Goal: Use online tool/utility: Utilize a website feature to perform a specific function

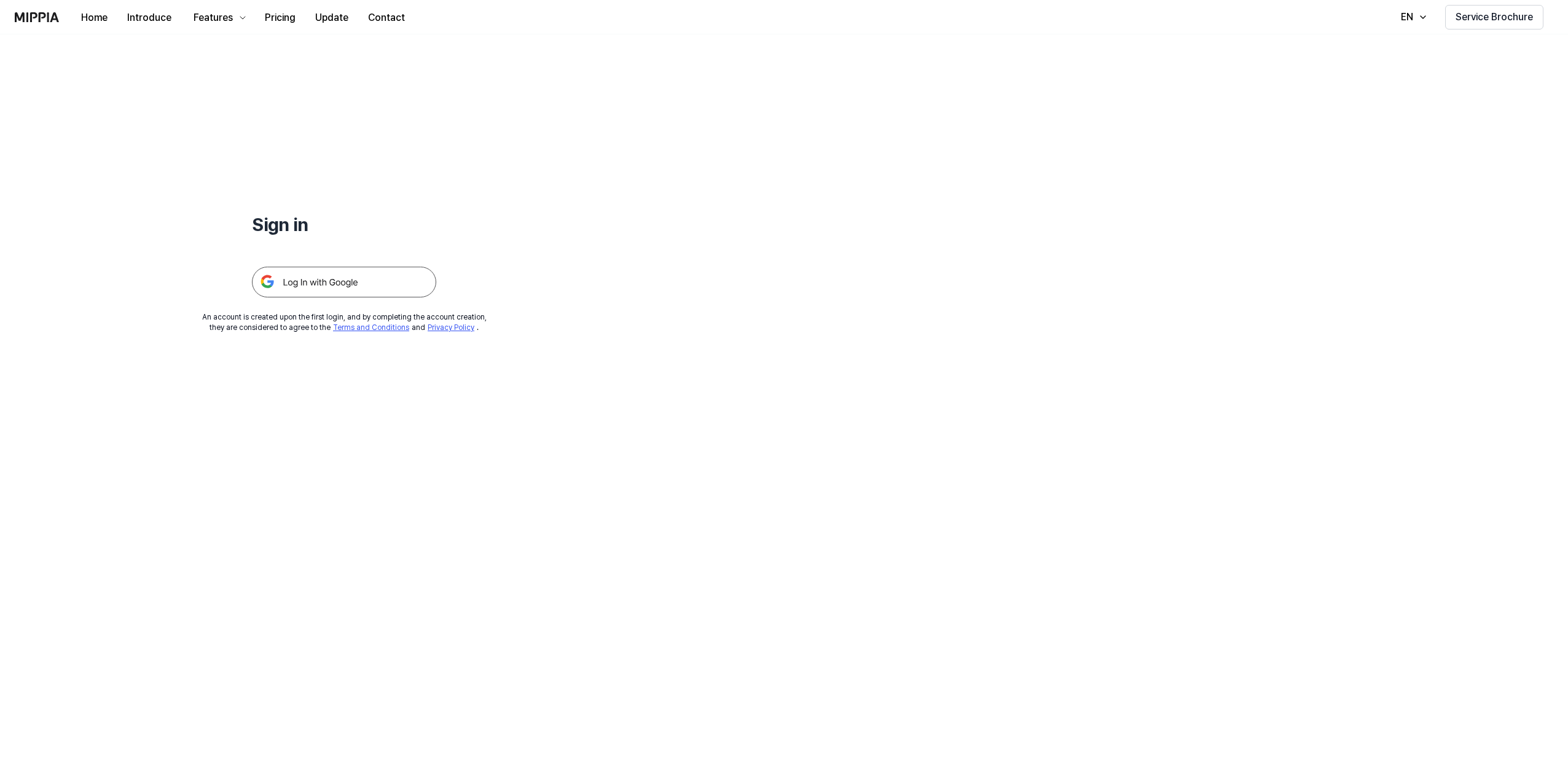
click at [305, 269] on img at bounding box center [344, 282] width 185 height 31
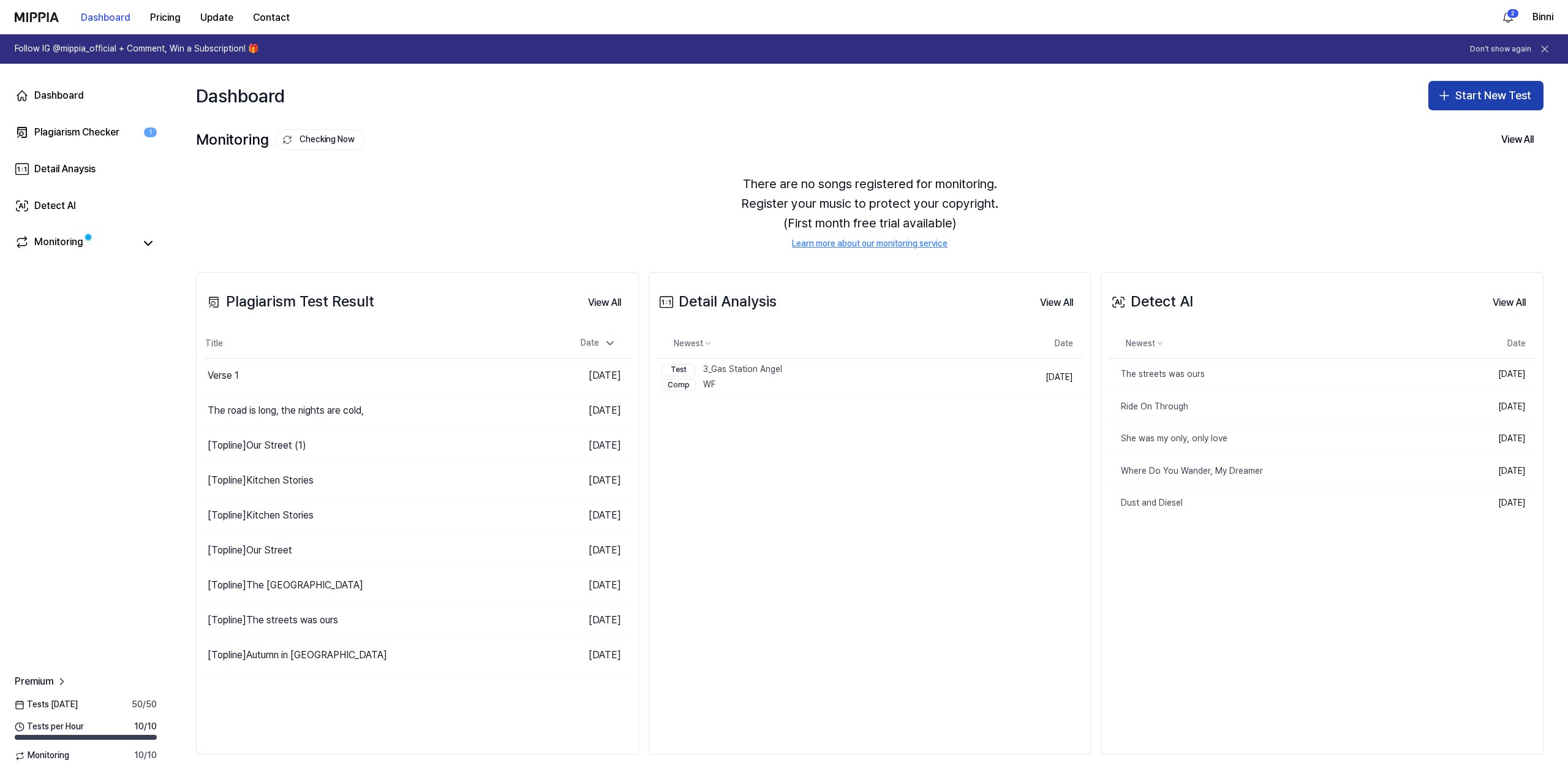
click at [1485, 99] on button "Start New Test" at bounding box center [1486, 95] width 115 height 30
click at [1464, 124] on div "Plagiarism test" at bounding box center [1457, 129] width 56 height 12
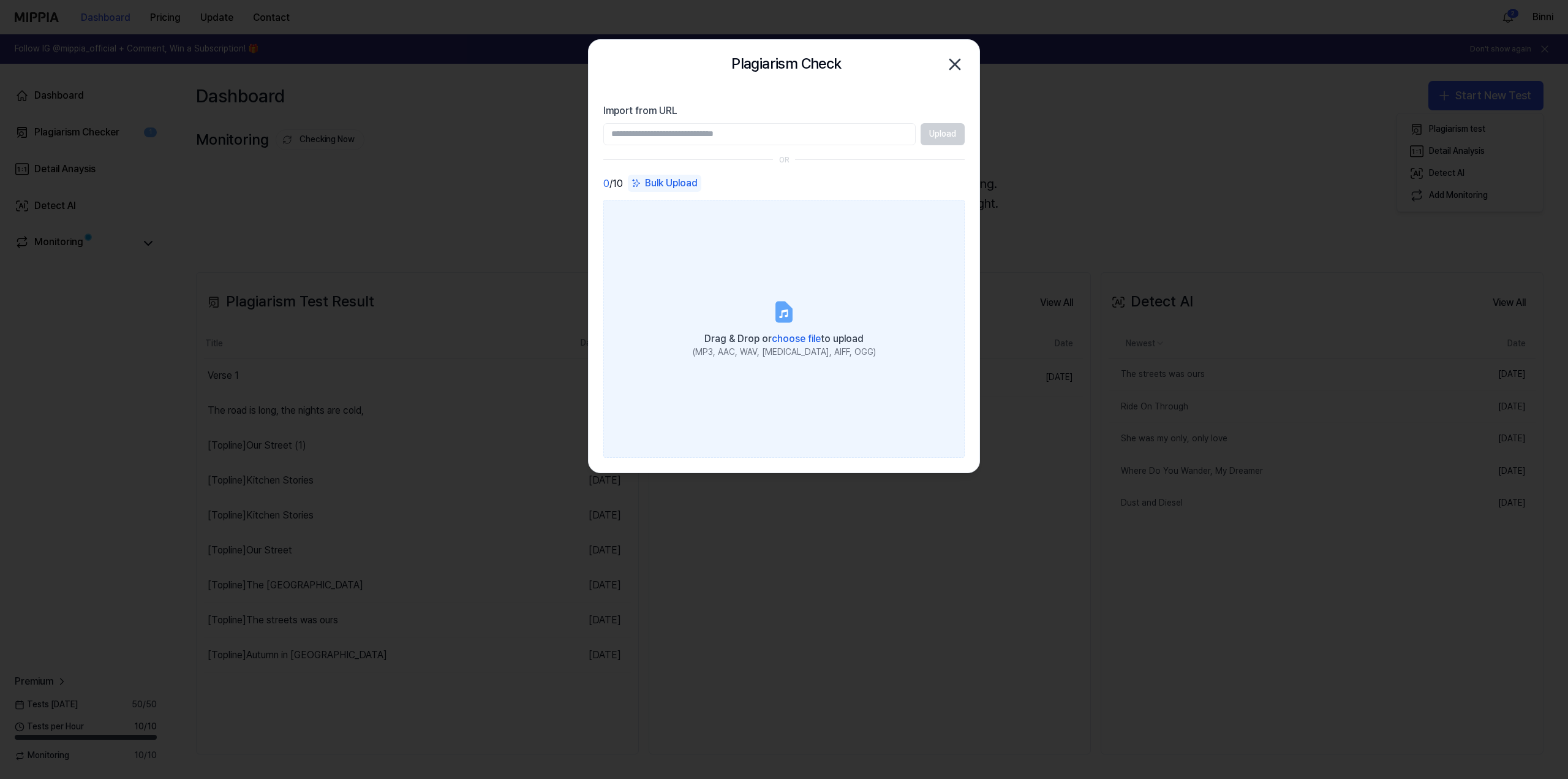
click at [792, 313] on icon at bounding box center [783, 312] width 14 height 19
click at [0, 0] on input "Drag & Drop or choose file to upload (MP3, AAC, WAV, [MEDICAL_DATA], AIFF, OGG)" at bounding box center [0, 0] width 0 height 0
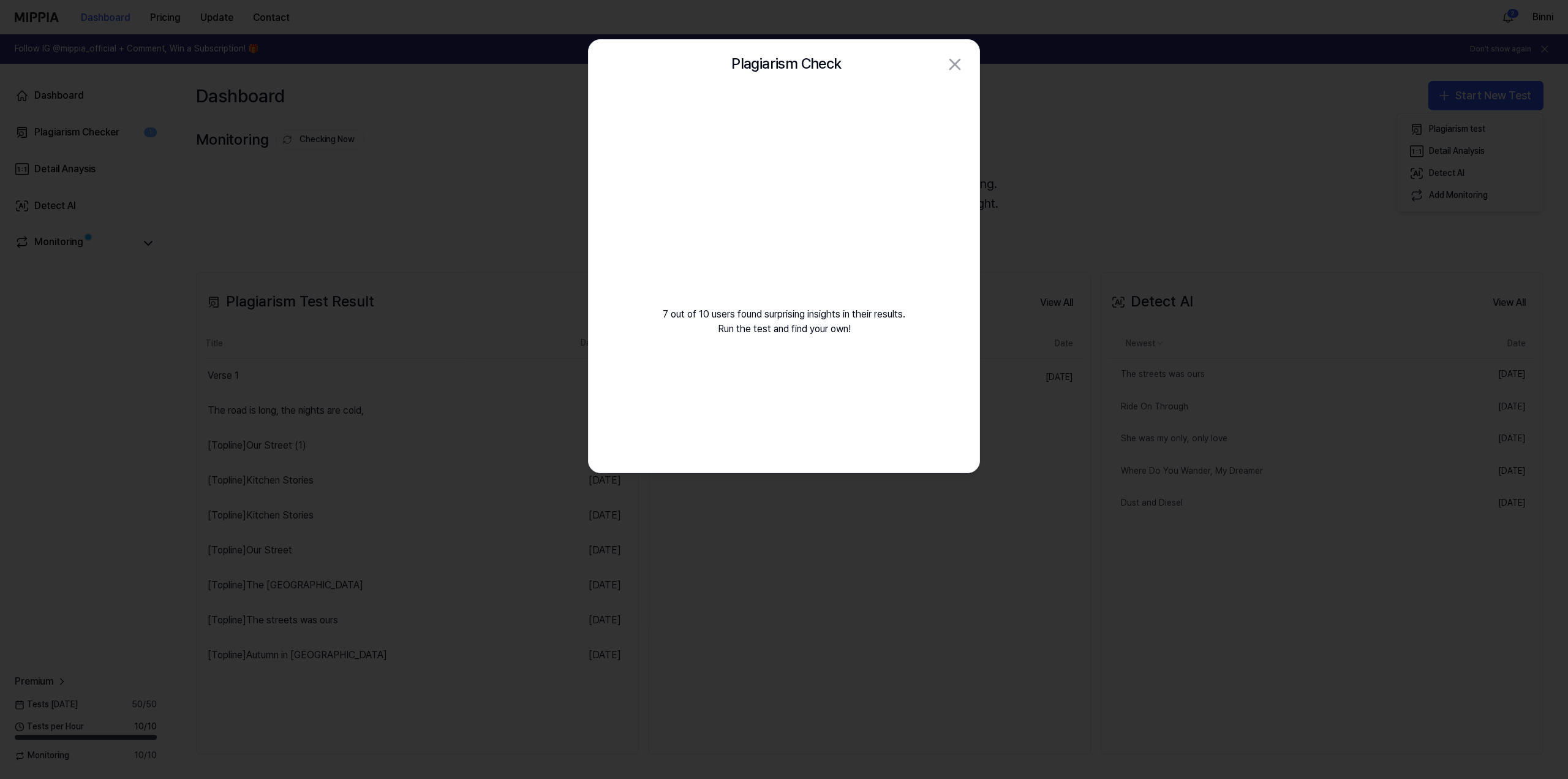
click at [415, 85] on div at bounding box center [784, 390] width 1568 height 779
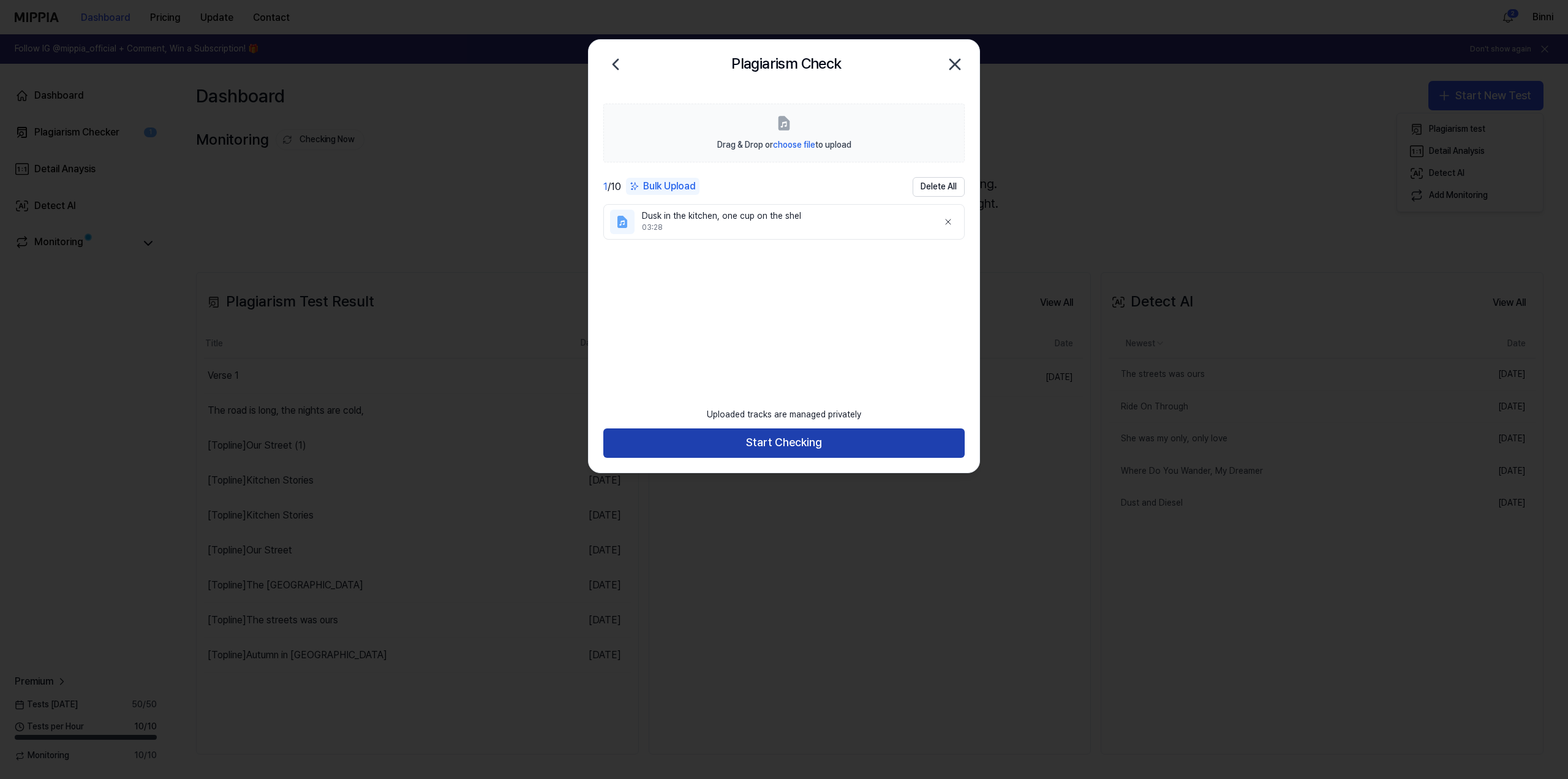
click at [768, 436] on button "Start Checking" at bounding box center [784, 443] width 361 height 30
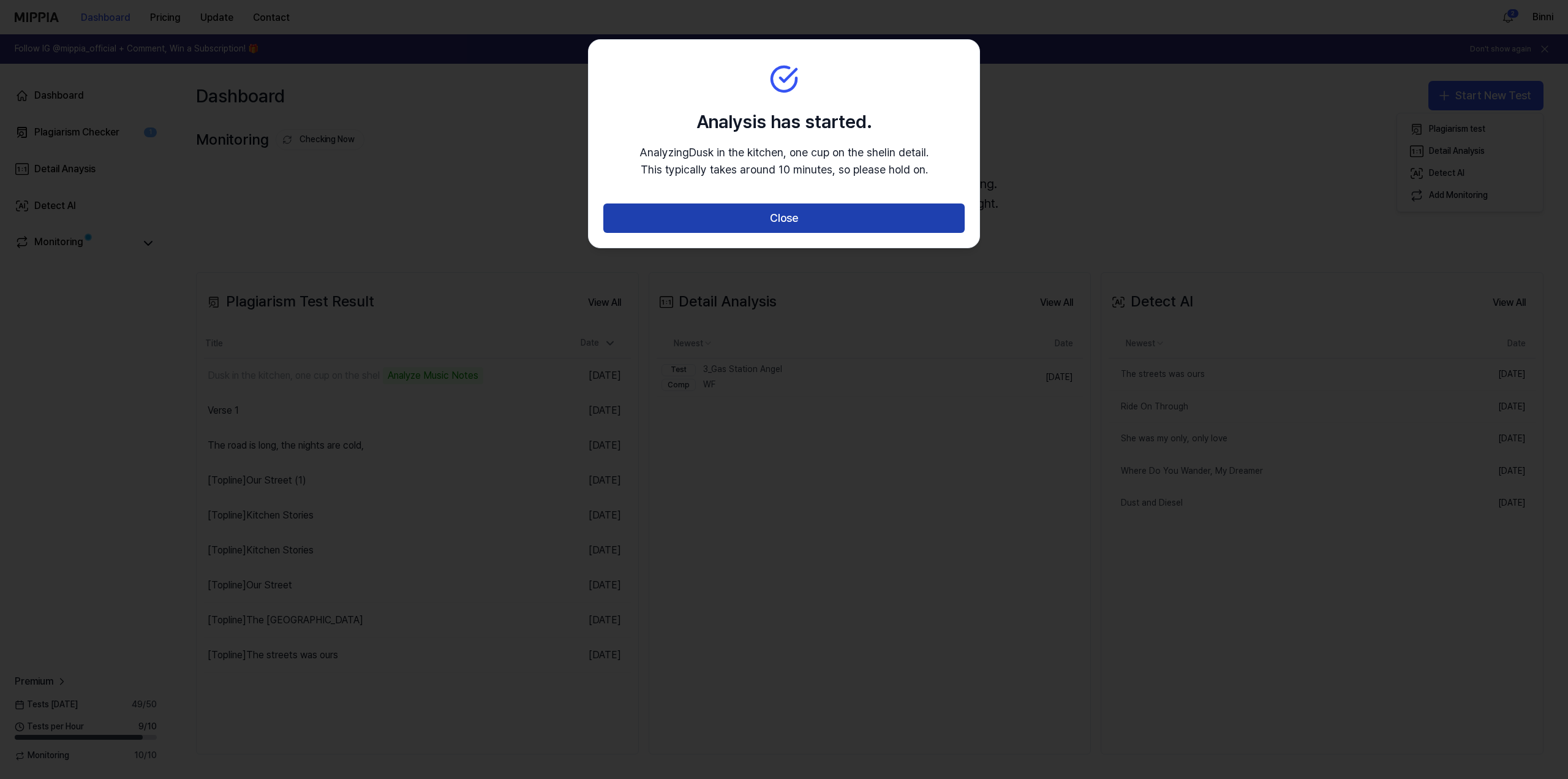
click at [791, 214] on button "Close" at bounding box center [784, 218] width 361 height 30
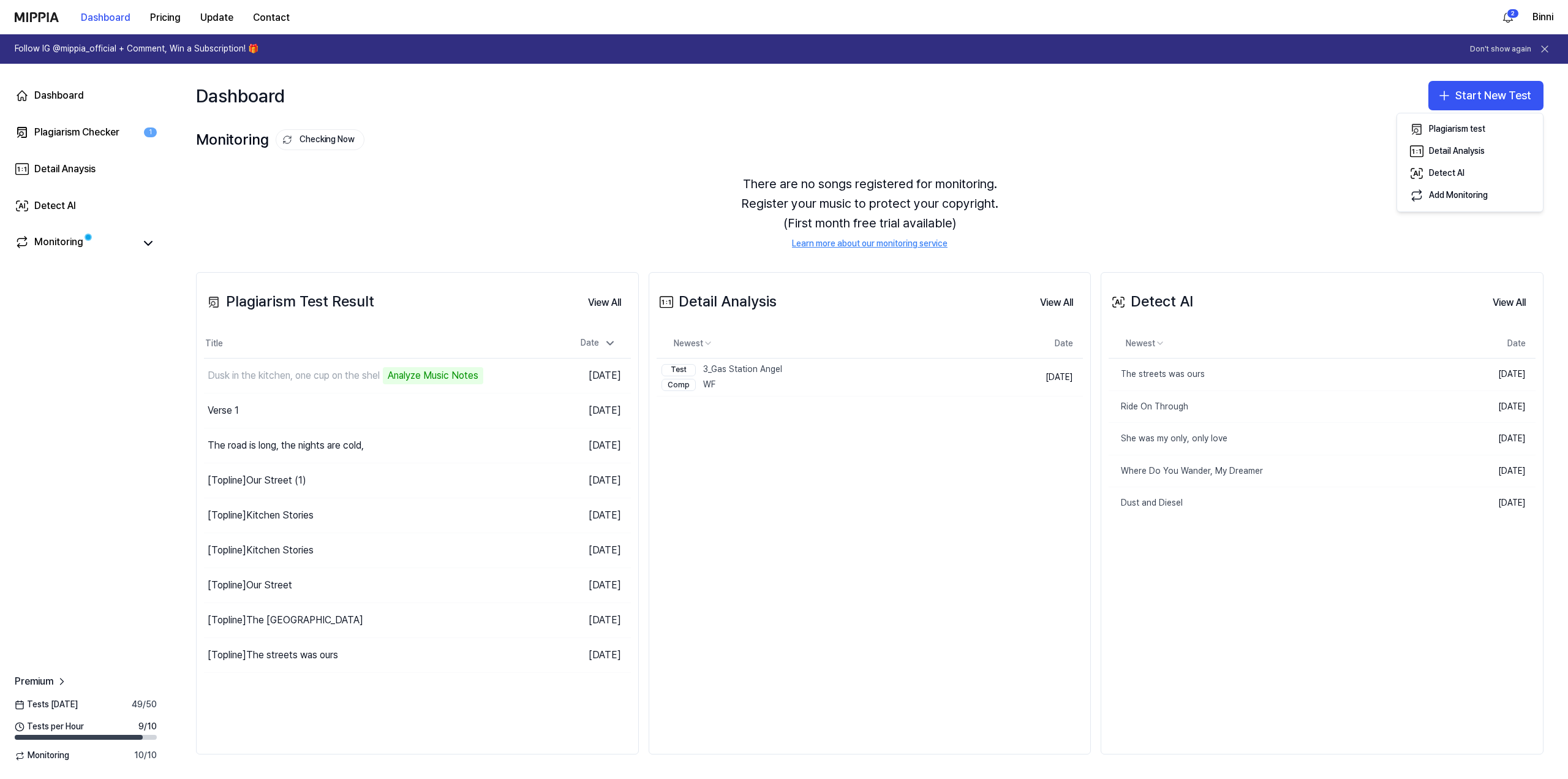
click at [1043, 664] on div "Detail Analysis View All Detail Analysis Newest Date Test 3_Gas Station Angel C…" at bounding box center [870, 513] width 443 height 482
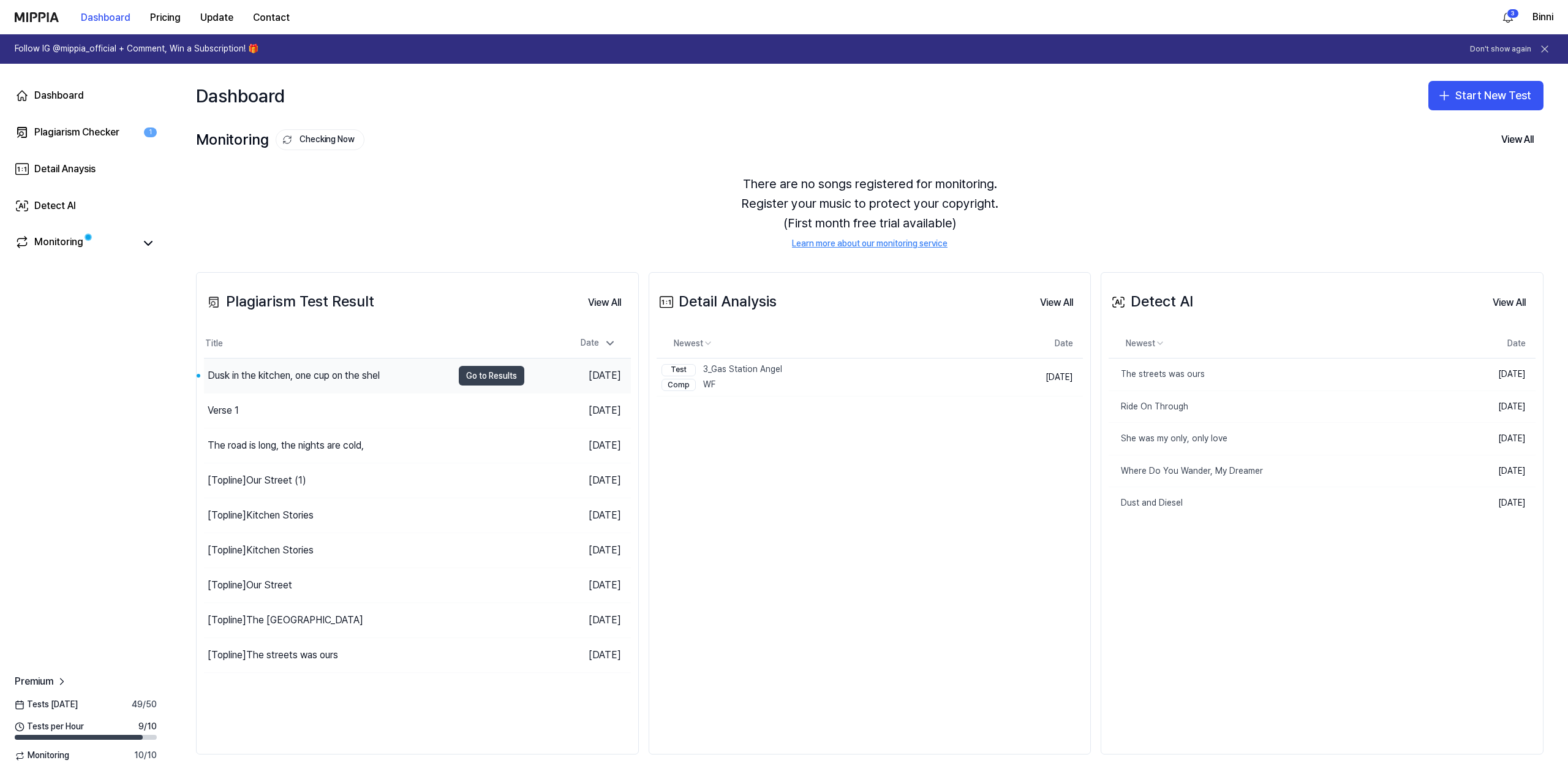
click at [477, 376] on button "Go to Results" at bounding box center [491, 376] width 65 height 20
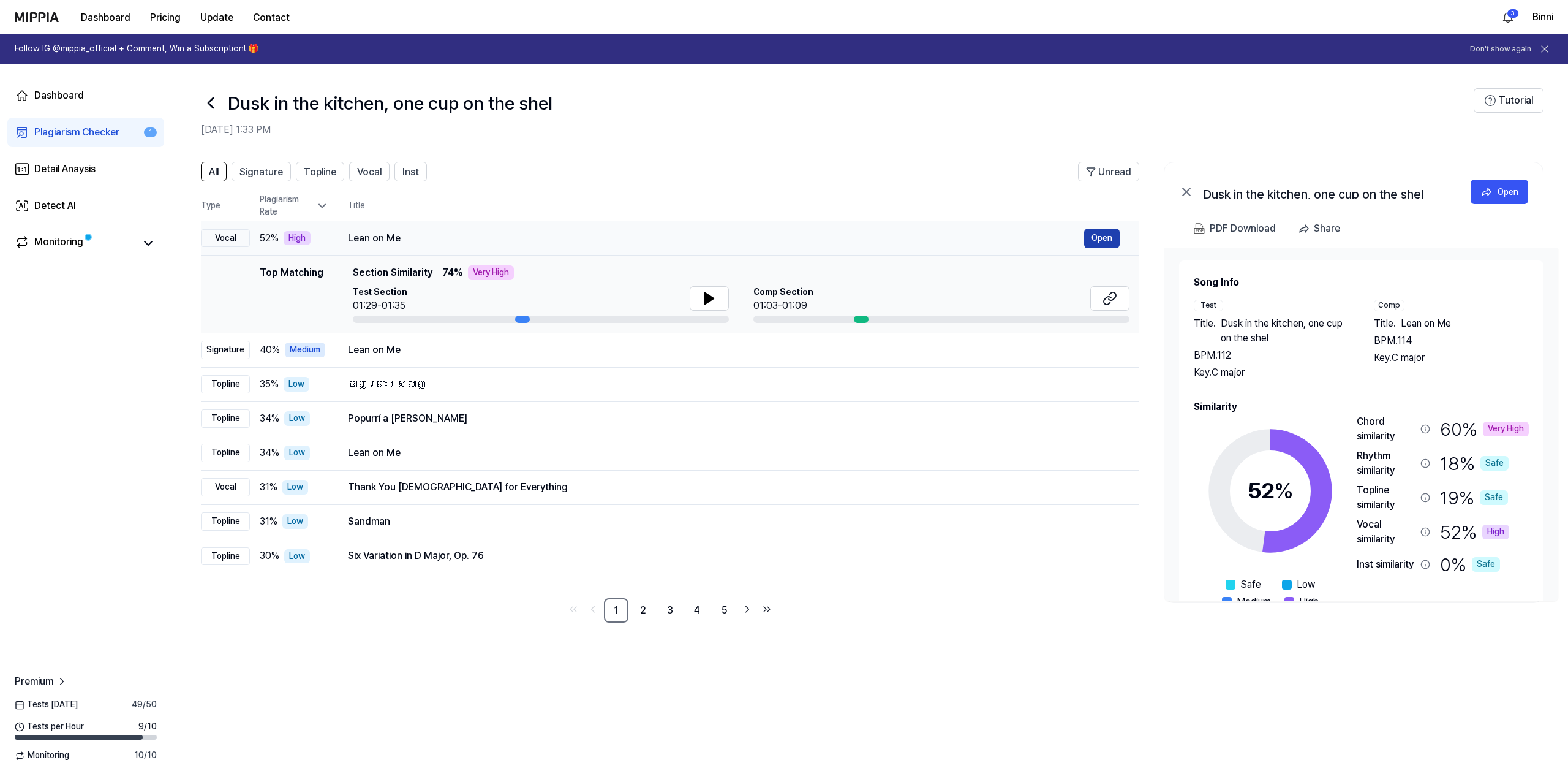
click at [1092, 236] on button "Open" at bounding box center [1102, 238] width 36 height 20
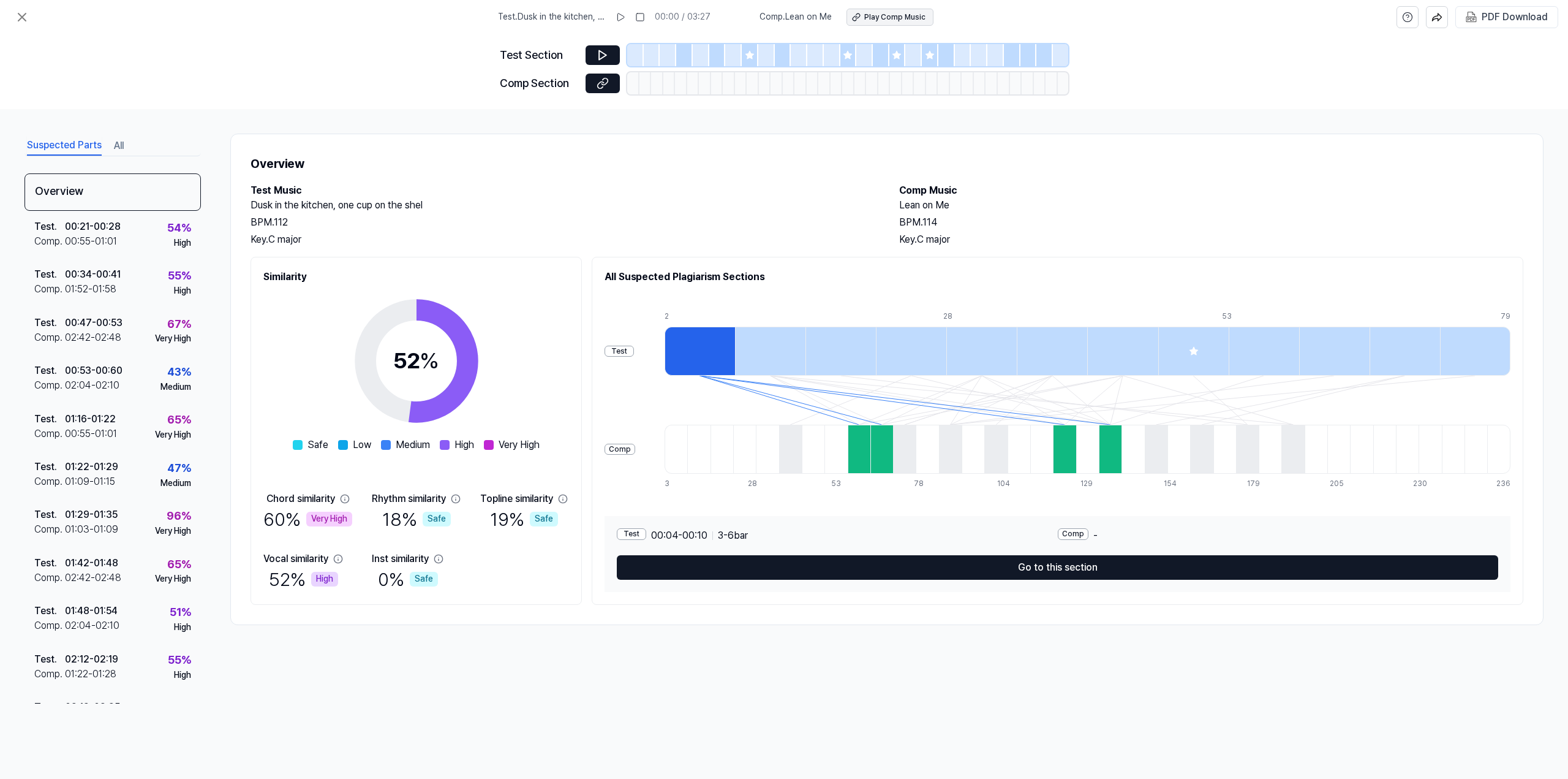
click at [885, 19] on div "Play Comp Music" at bounding box center [895, 17] width 61 height 10
click at [126, 326] on div "Test . 00:47 - 00:53 Comp . 02:42 - 02:48 67 % Very High" at bounding box center [113, 331] width 176 height 48
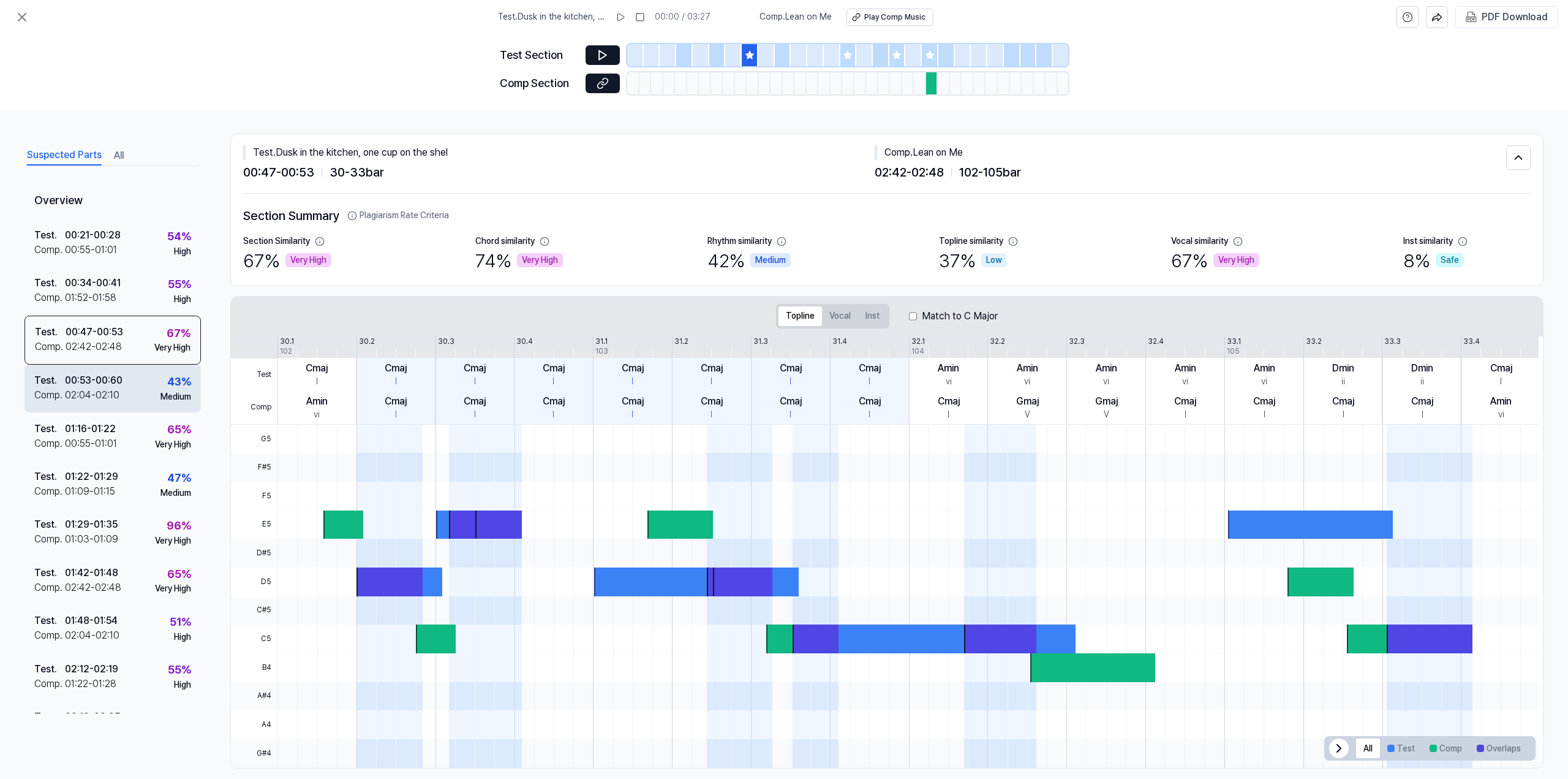
click at [115, 390] on div "02:04 - 02:10" at bounding box center [92, 395] width 54 height 14
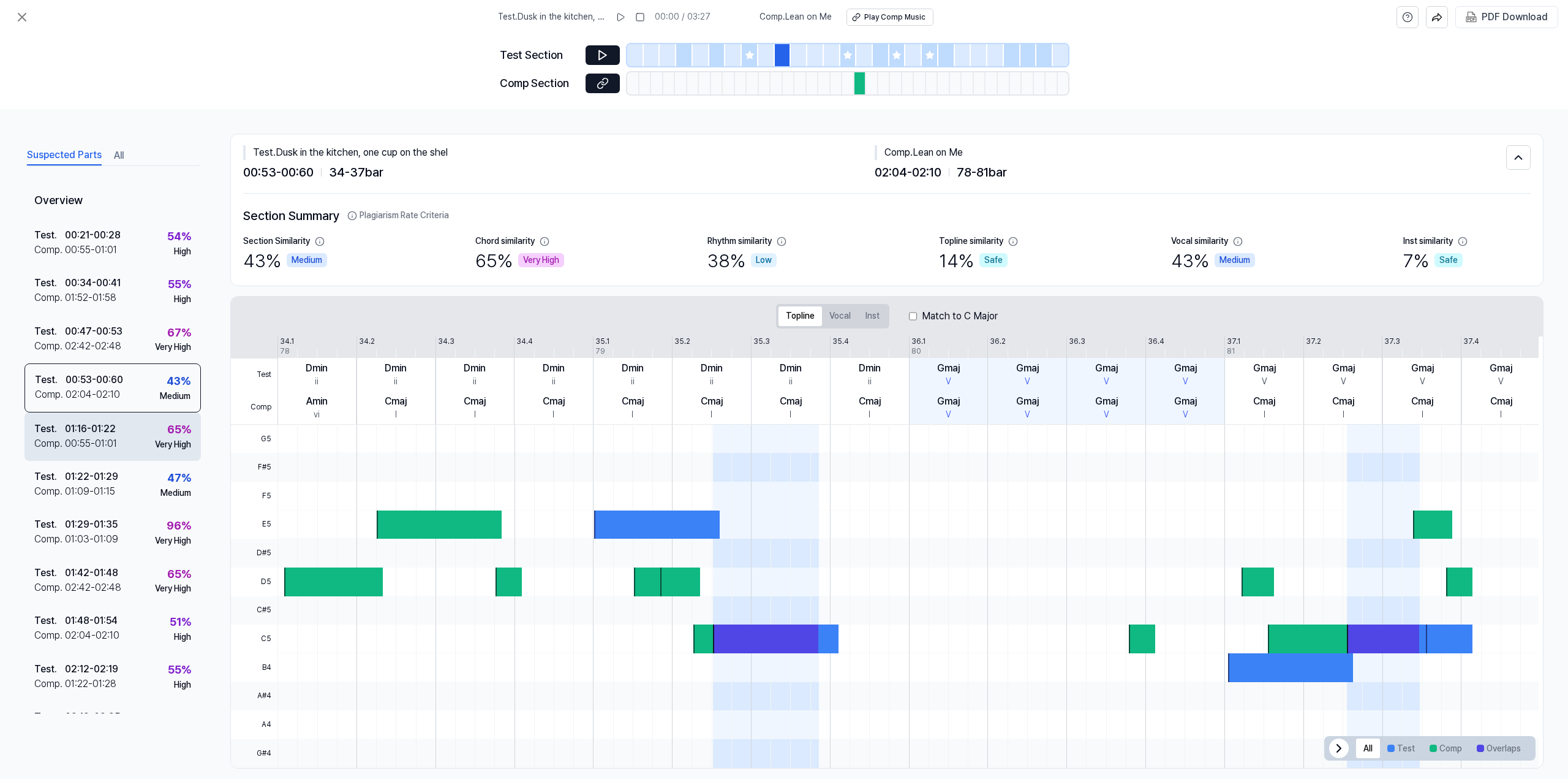
click at [155, 446] on div "Very High" at bounding box center [173, 445] width 36 height 12
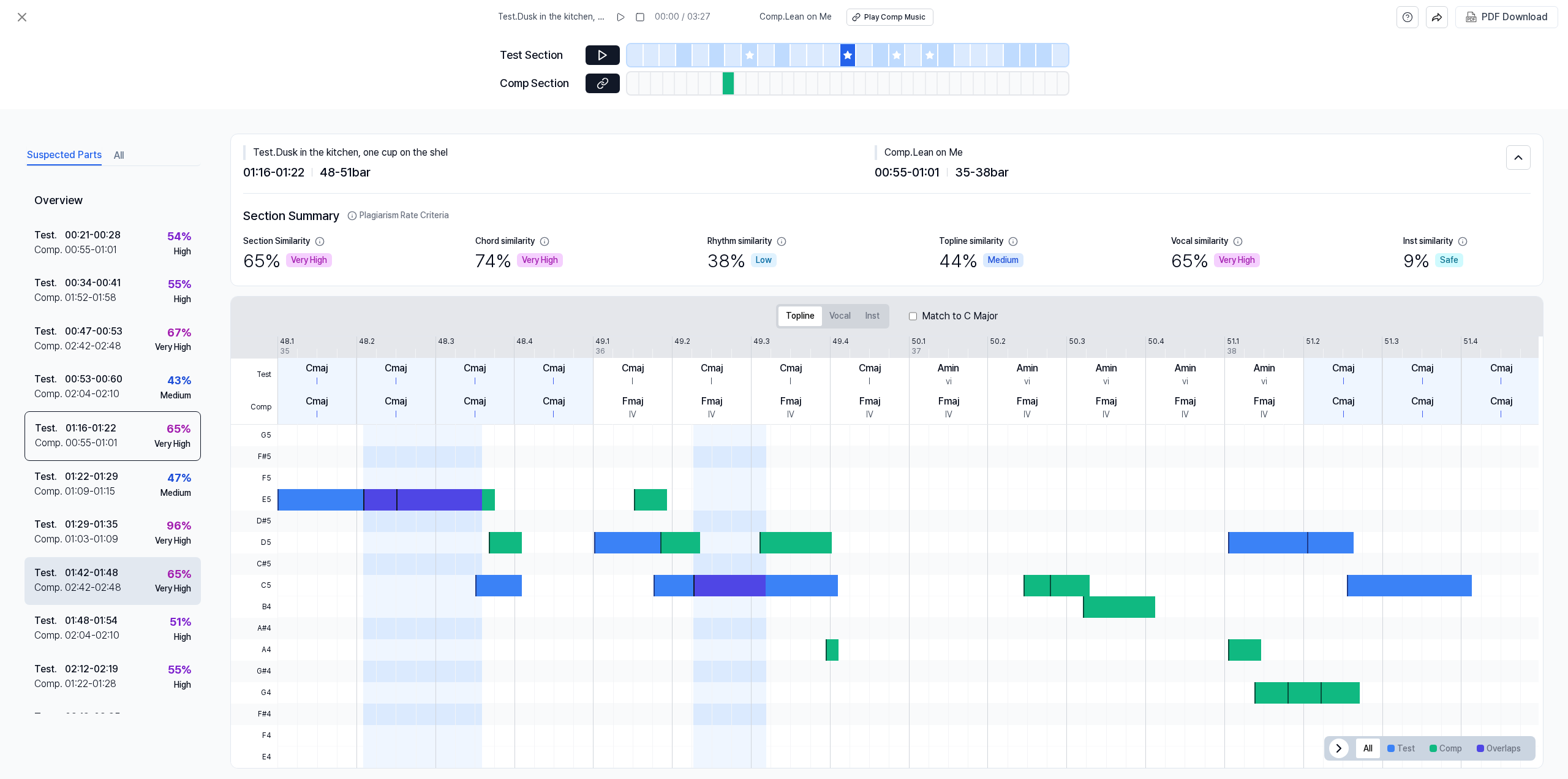
click at [147, 578] on div "Test . 01:42 - 01:48 Comp . 02:42 - 02:48 65 % Very High" at bounding box center [113, 581] width 176 height 48
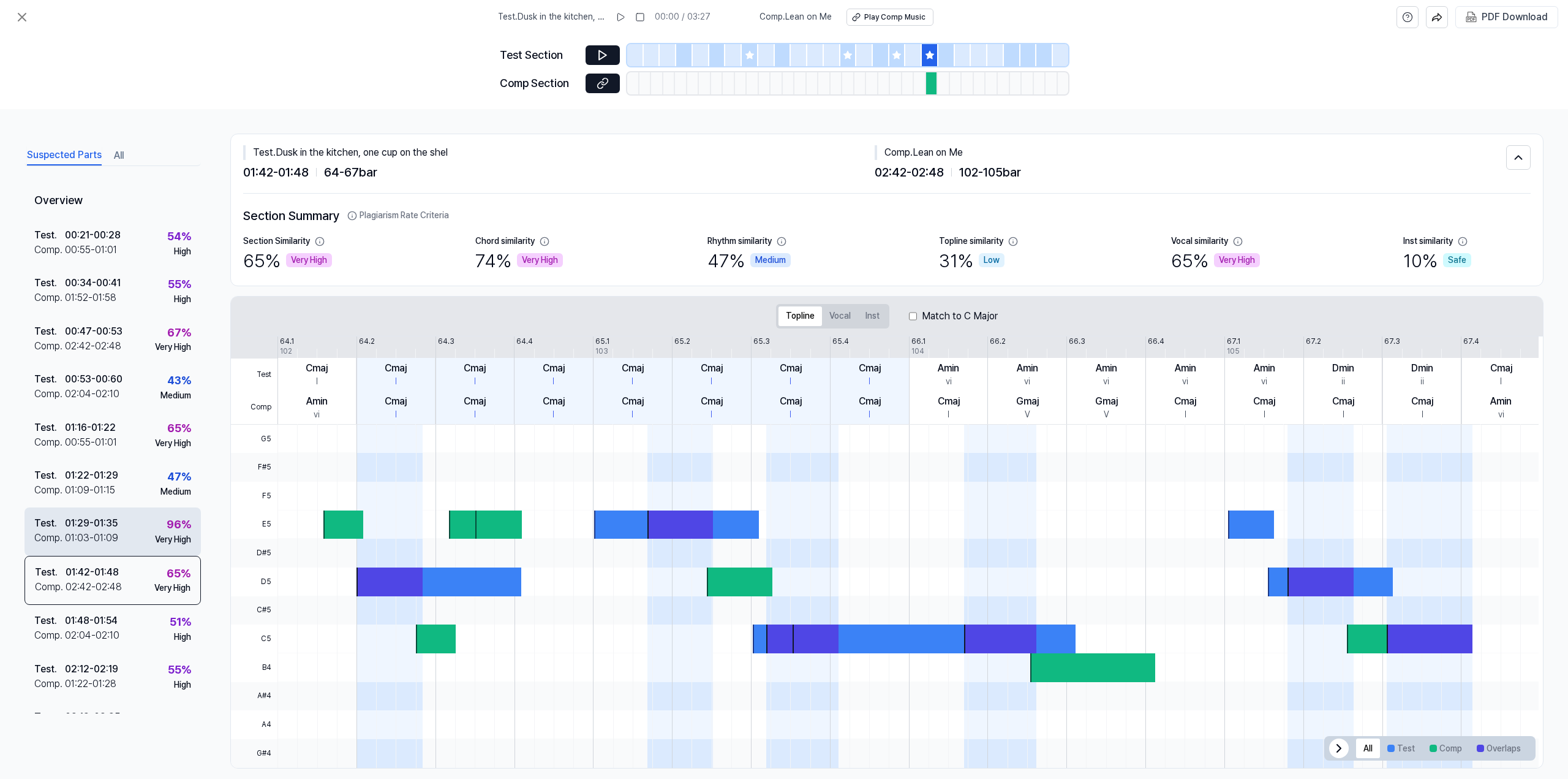
click at [156, 524] on div "96 % Very High" at bounding box center [173, 530] width 36 height 30
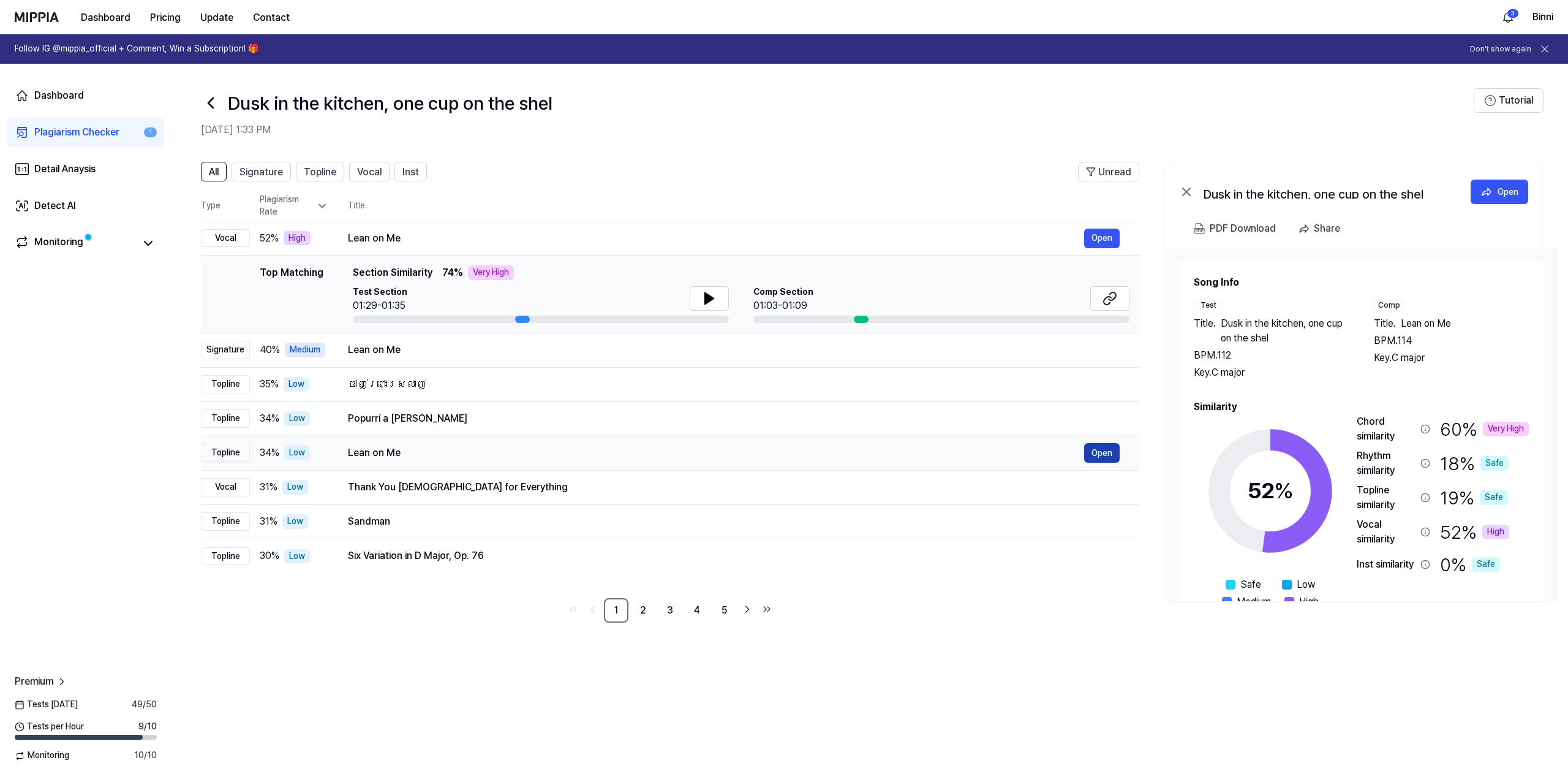
click at [1103, 452] on button "Open" at bounding box center [1102, 453] width 36 height 20
click at [1503, 98] on button "Tutorial" at bounding box center [1509, 100] width 70 height 25
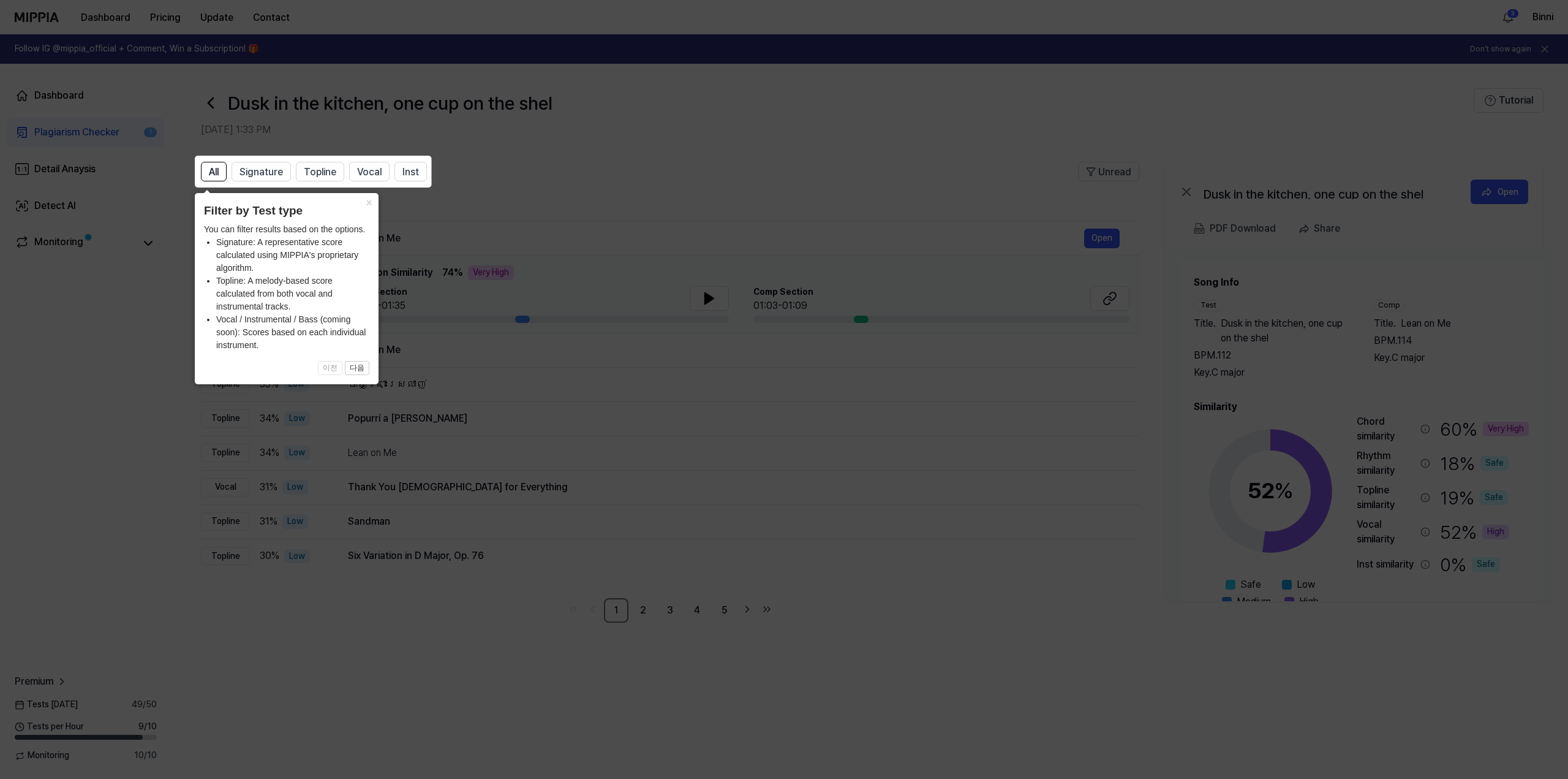
click at [623, 144] on icon at bounding box center [784, 390] width 1568 height 779
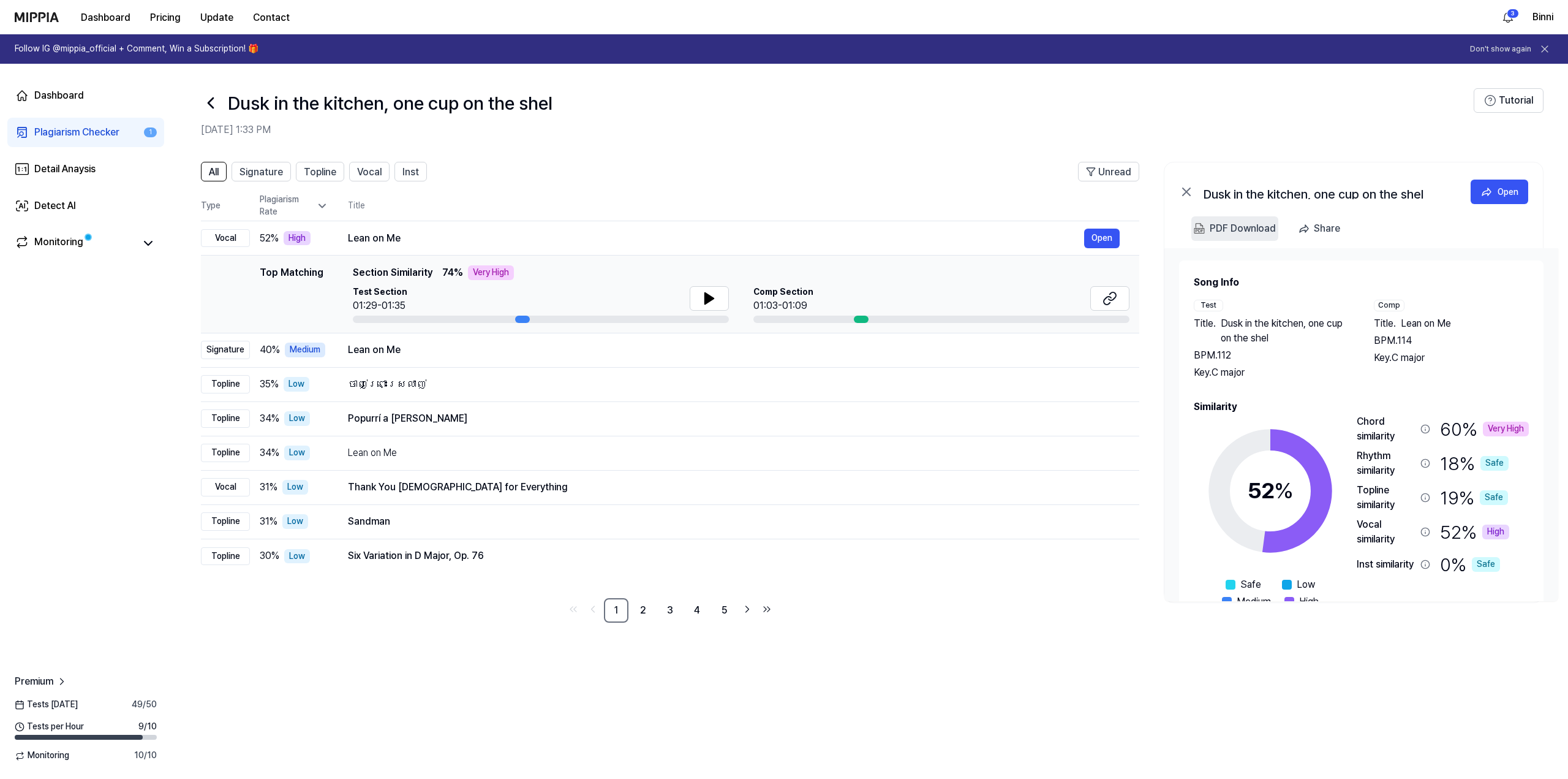
click at [1256, 236] on div "PDF Download" at bounding box center [1243, 228] width 66 height 16
click at [1203, 111] on div "Dusk in the kitchen, one cup on the shel" at bounding box center [838, 102] width 1273 height 30
click at [1046, 117] on div "Dusk in the kitchen, one cup on the shel" at bounding box center [838, 102] width 1273 height 30
click at [1492, 190] on icon at bounding box center [1486, 192] width 12 height 12
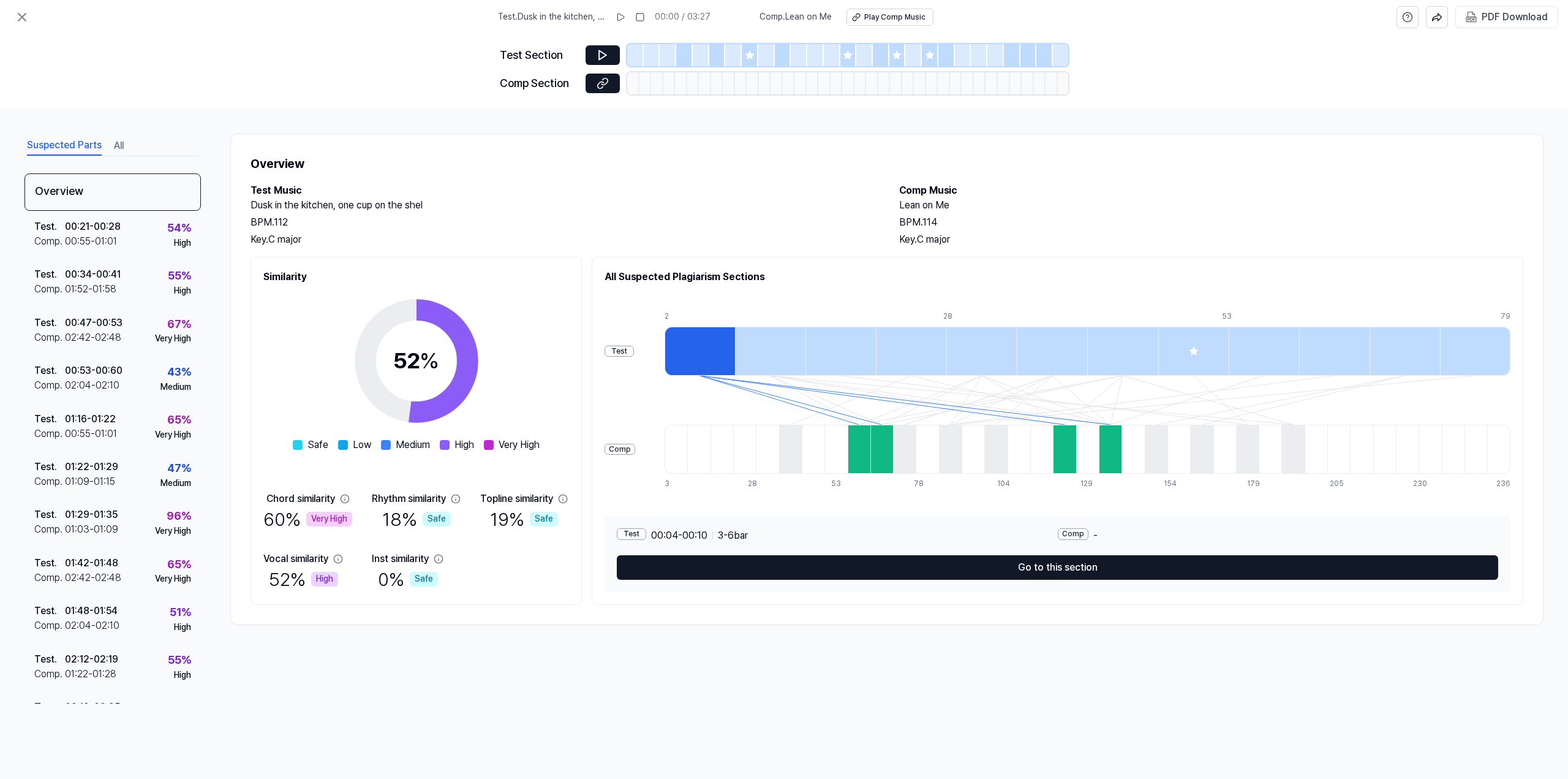
click at [821, 662] on div "Suspected Parts All Overview Test . 00:21 - 00:28 Comp . 00:55 - 01:01 54 % Hig…" at bounding box center [784, 444] width 1568 height 670
